Goal: Task Accomplishment & Management: Use online tool/utility

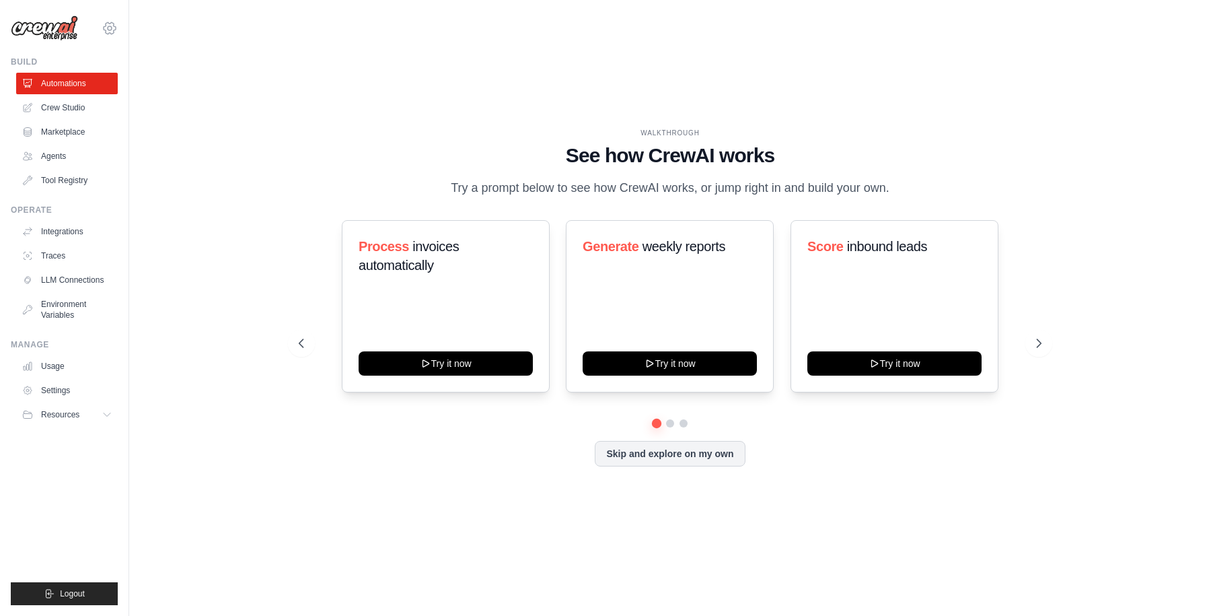
click at [112, 32] on icon at bounding box center [110, 28] width 16 height 16
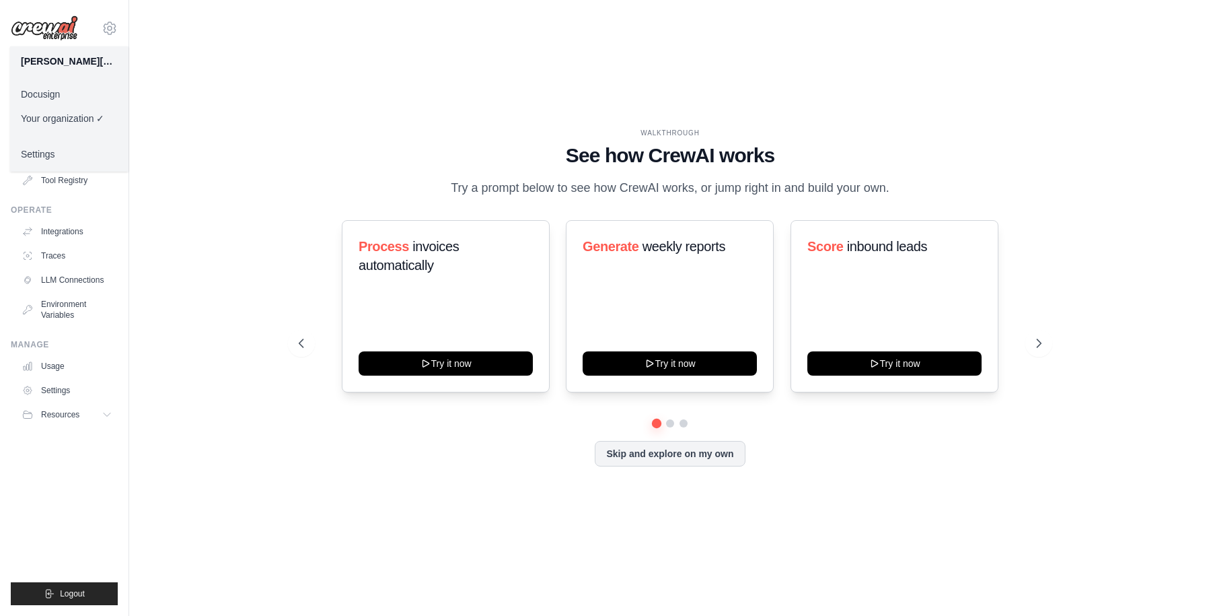
click at [66, 94] on link "Docusign" at bounding box center [69, 94] width 118 height 24
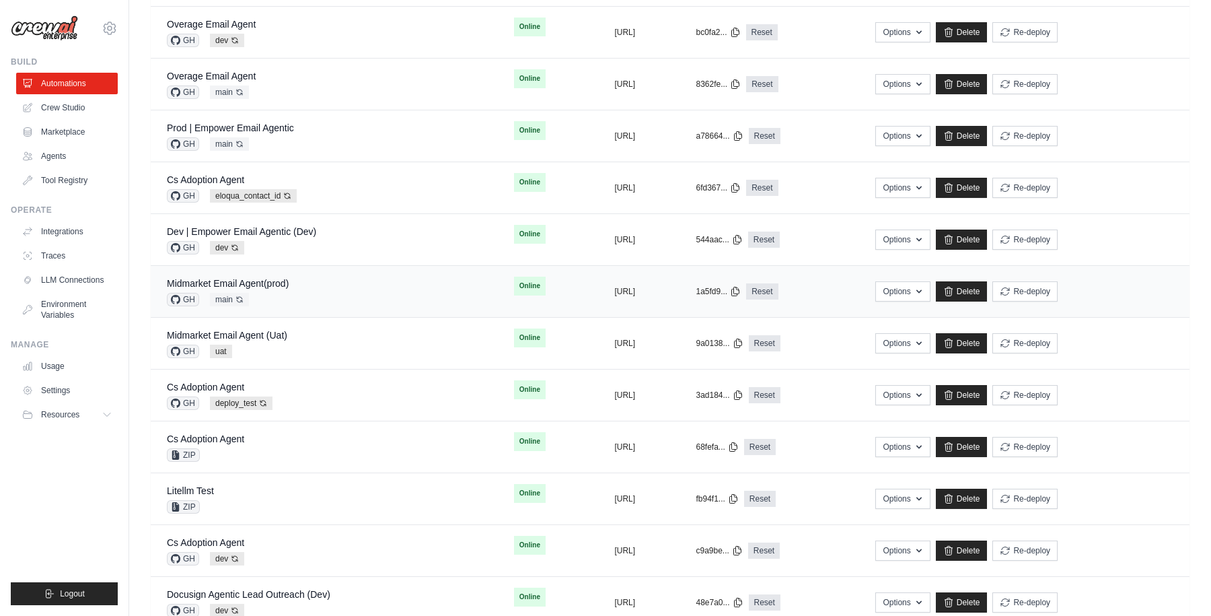
scroll to position [344, 0]
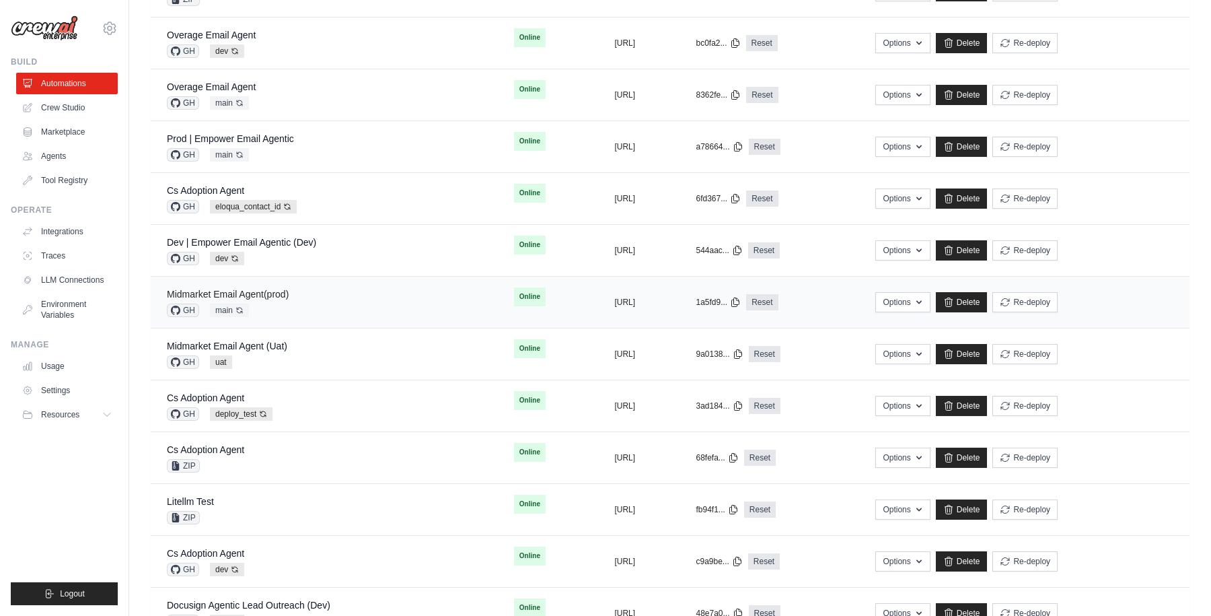
click at [274, 291] on link "Midmarket Email Agent(prod)" at bounding box center [228, 294] width 122 height 11
